Goal: Book appointment/travel/reservation

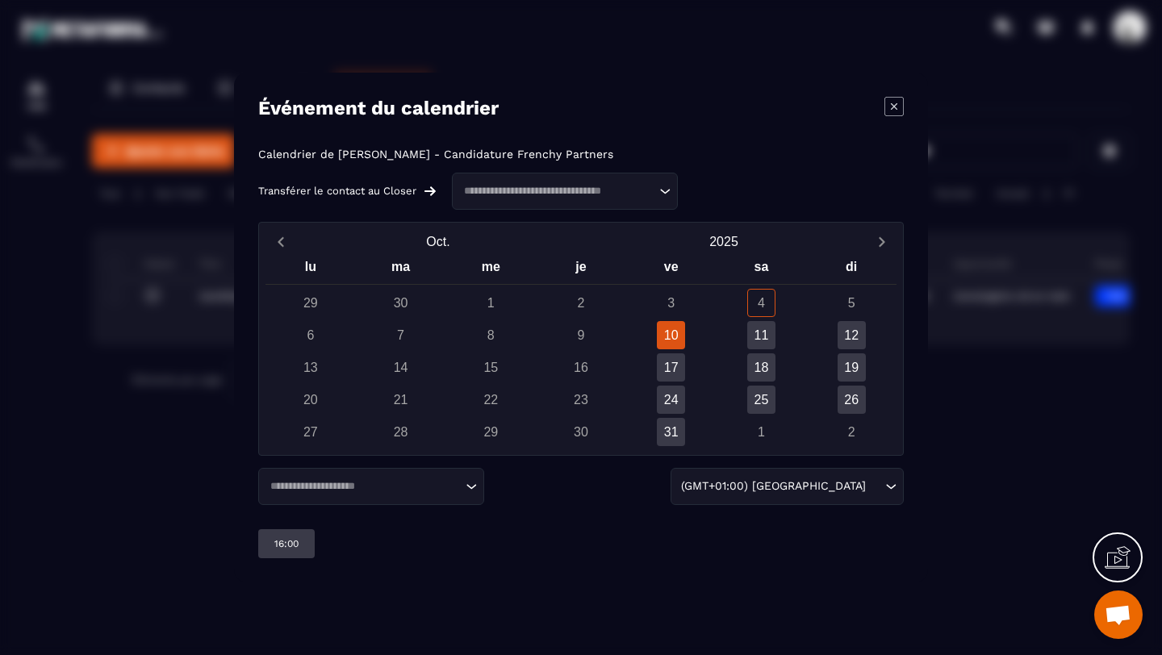
click at [603, 194] on input "Search for option" at bounding box center [556, 191] width 197 height 16
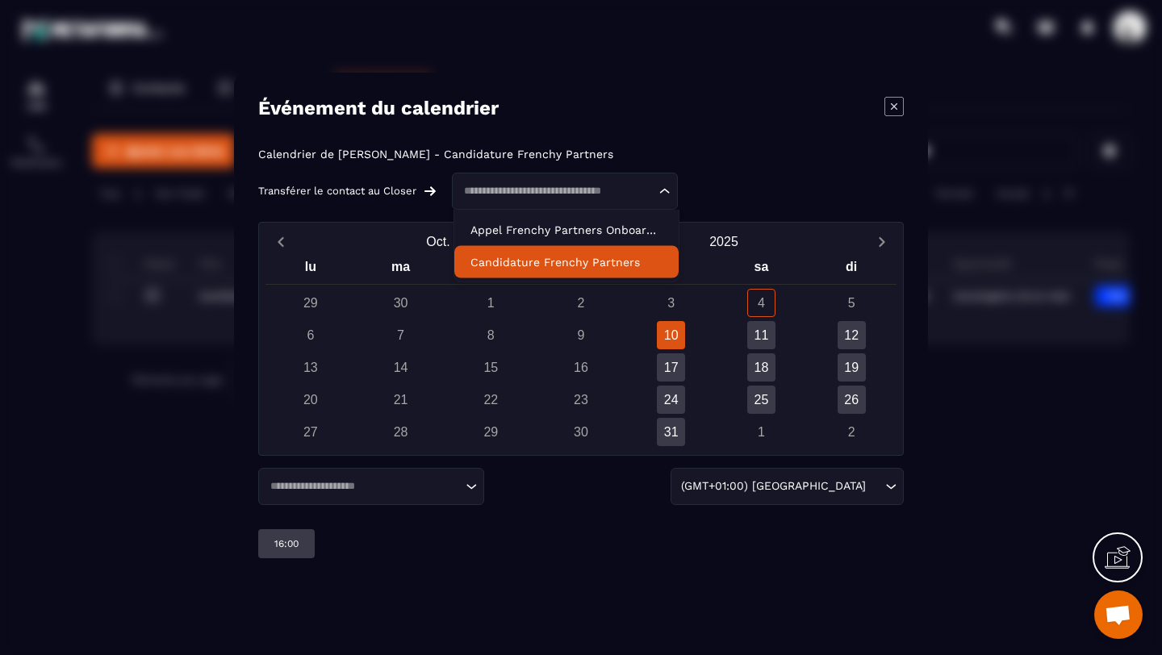
click at [599, 252] on li "Candidature Frenchy Partners" at bounding box center [566, 262] width 224 height 32
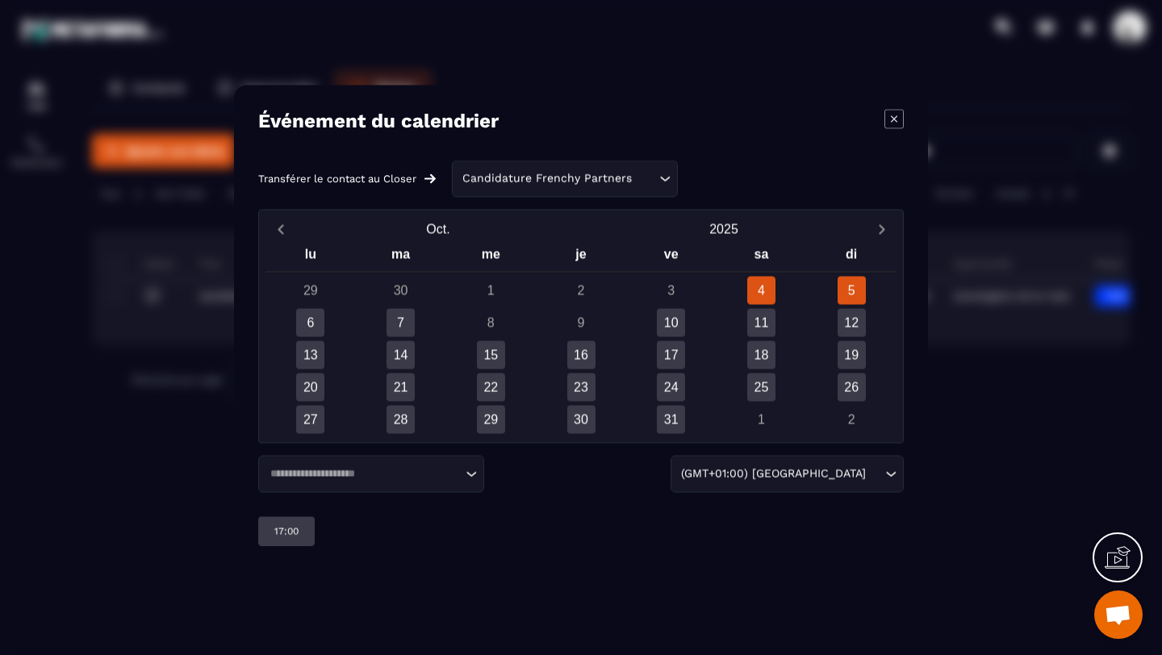
click at [854, 293] on div "5" at bounding box center [851, 291] width 28 height 28
click at [767, 290] on div "4" at bounding box center [761, 291] width 28 height 28
click at [861, 289] on div "5" at bounding box center [851, 291] width 28 height 28
click at [312, 321] on div "6" at bounding box center [310, 323] width 28 height 28
click at [410, 315] on div "7" at bounding box center [400, 323] width 28 height 28
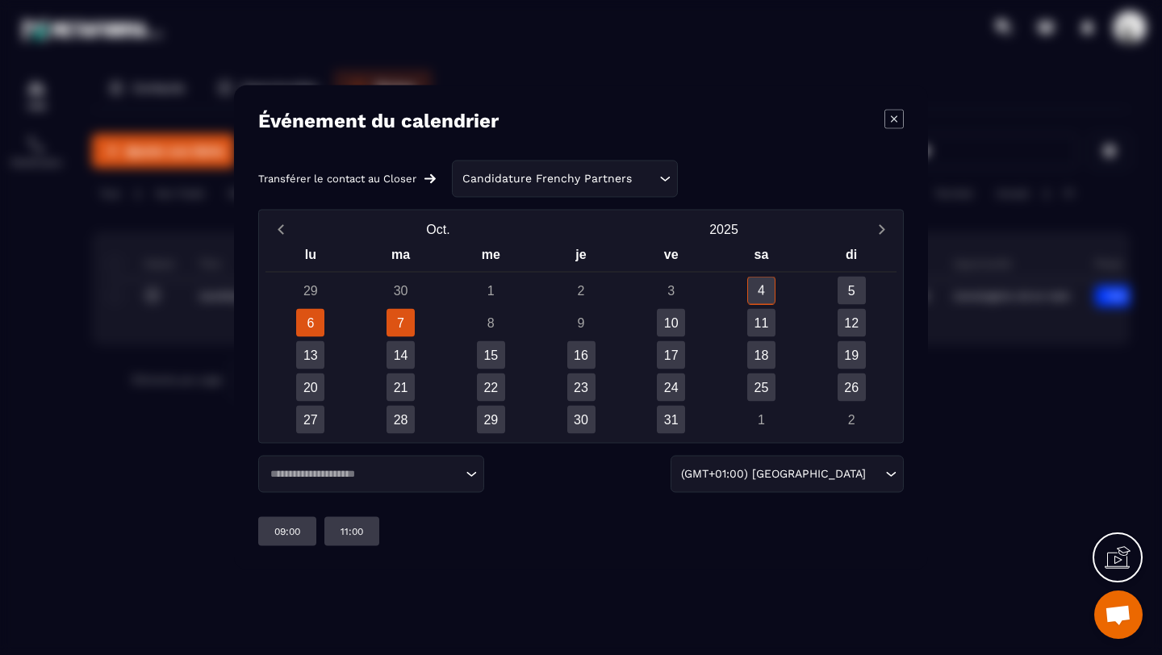
click at [312, 322] on div "6" at bounding box center [310, 323] width 28 height 28
click at [405, 331] on div "7" at bounding box center [400, 323] width 28 height 28
click at [311, 318] on div "6" at bounding box center [310, 323] width 28 height 28
click at [280, 529] on p "14:00" at bounding box center [286, 531] width 24 height 13
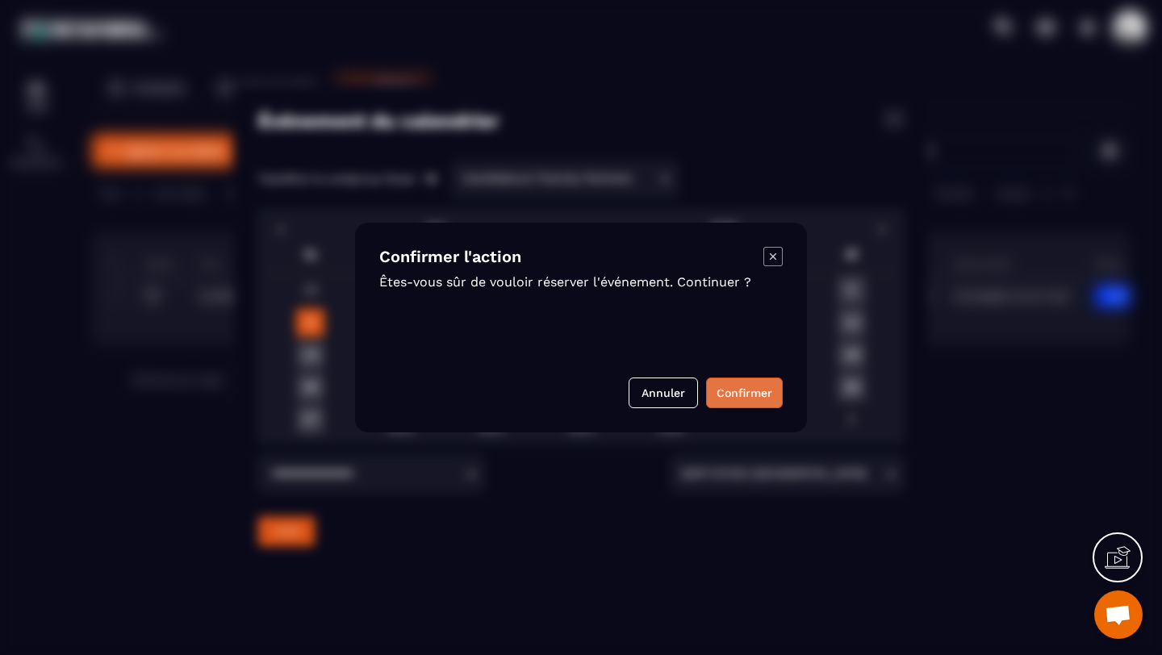
click at [737, 387] on button "Confirmer" at bounding box center [744, 393] width 77 height 31
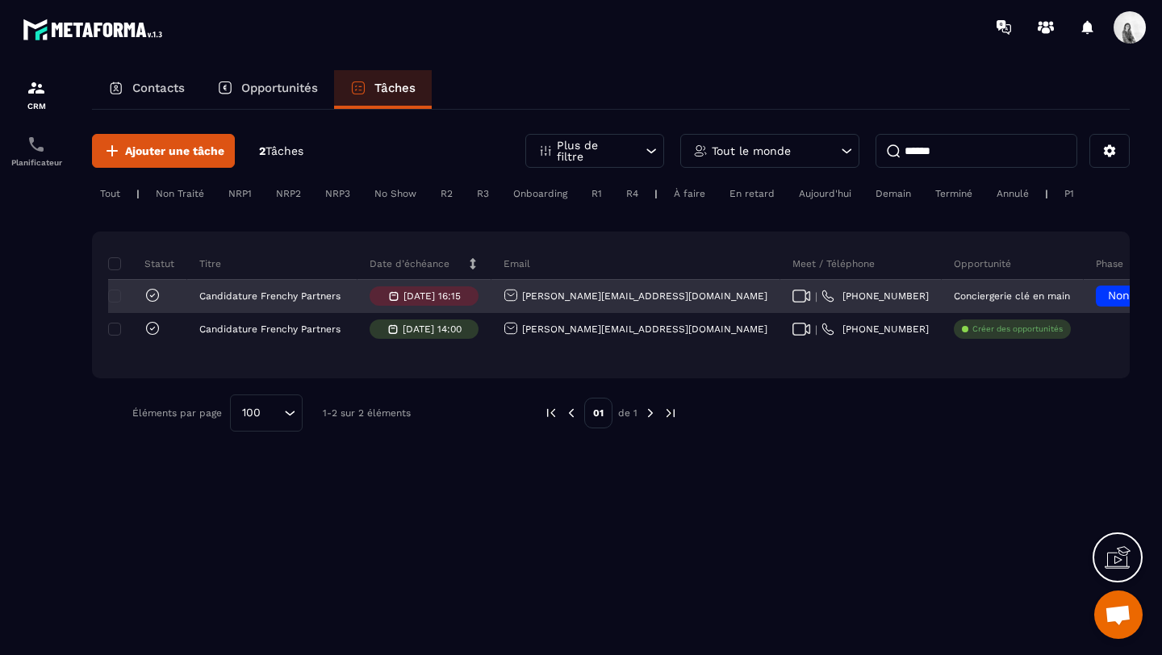
scroll to position [0, 587]
